Goal: Task Accomplishment & Management: Complete application form

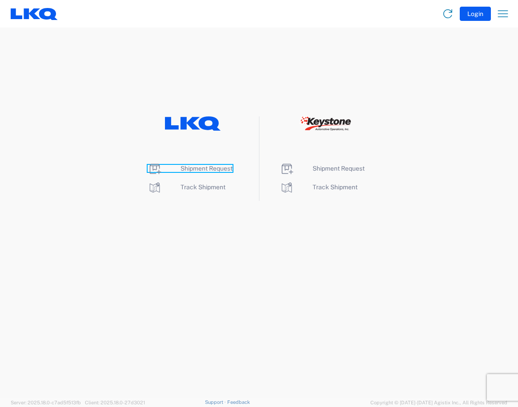
click at [204, 170] on span "Shipment Request" at bounding box center [206, 168] width 52 height 7
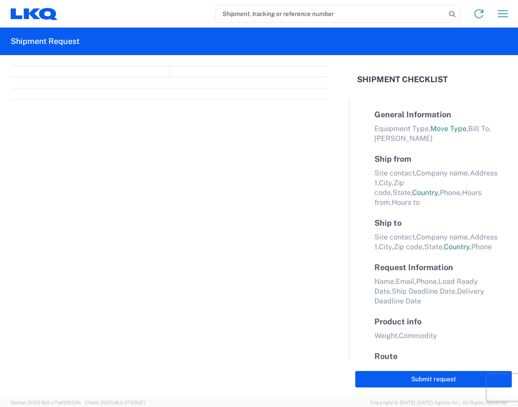
select select "FULL"
select select "LBS"
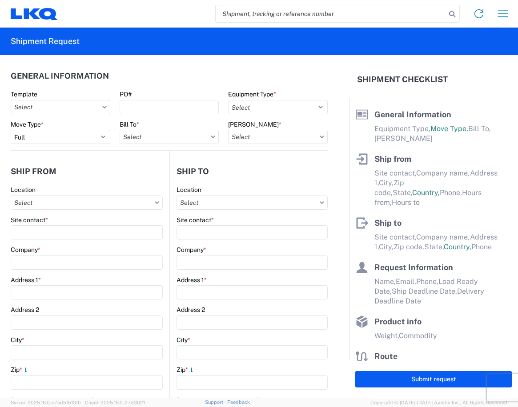
click at [277, 14] on input "search" at bounding box center [330, 13] width 230 height 17
type input "56729482"
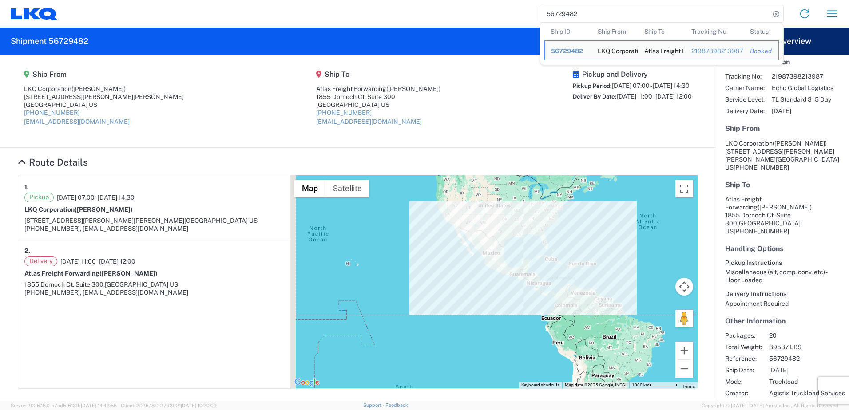
scroll to position [47, 0]
